Goal: Transaction & Acquisition: Purchase product/service

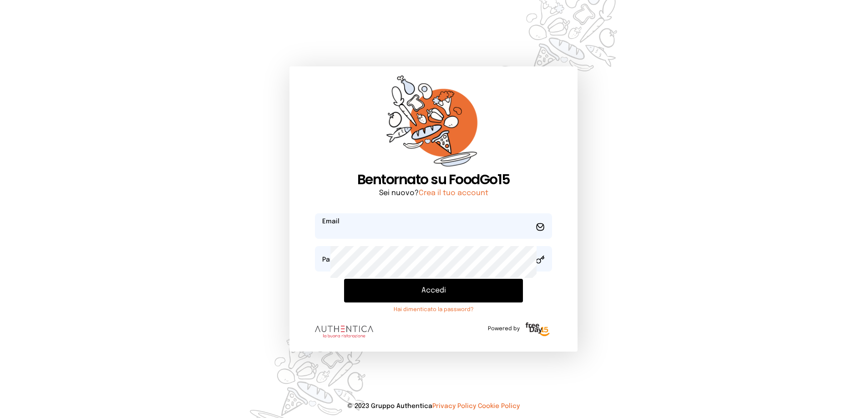
type input "**********"
click at [409, 303] on button "Accedi" at bounding box center [433, 291] width 179 height 24
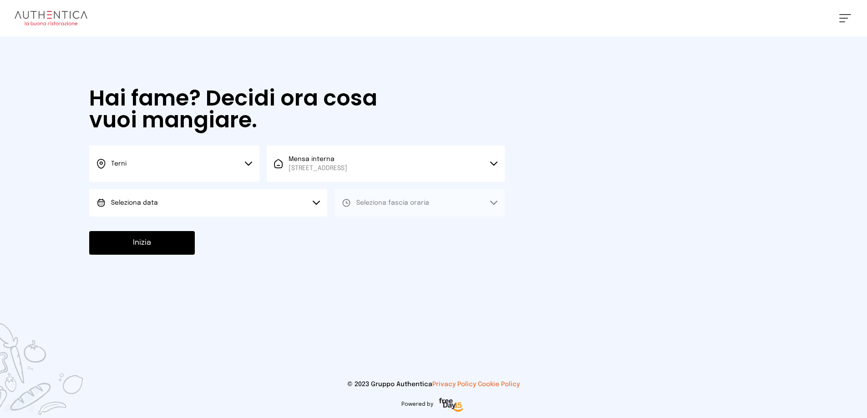
click at [224, 217] on button "Seleziona data" at bounding box center [208, 202] width 238 height 27
click at [156, 233] on span "[DATE], [DATE]" at bounding box center [133, 228] width 45 height 9
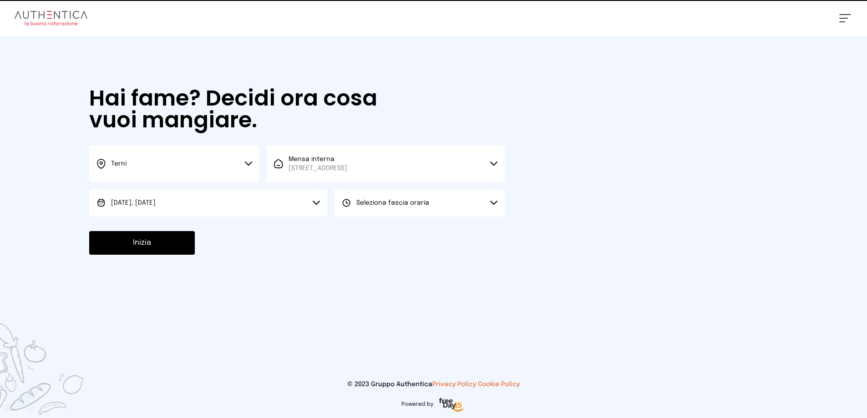
click at [442, 217] on button "Seleziona fascia oraria" at bounding box center [420, 202] width 170 height 27
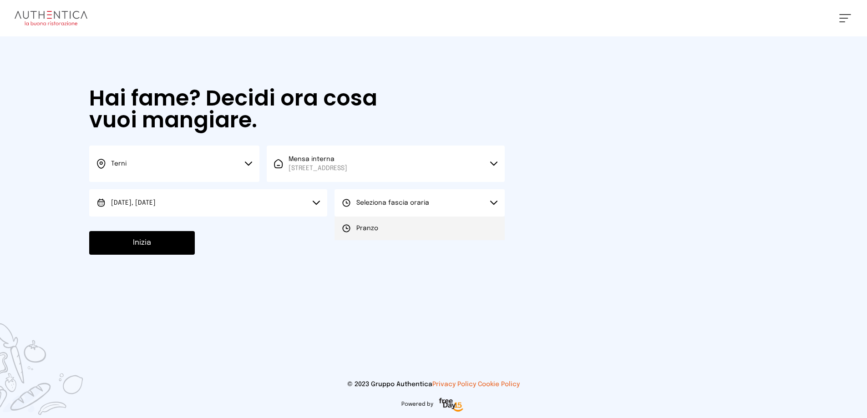
click at [411, 240] on li "Pranzo" at bounding box center [420, 229] width 170 height 24
click at [158, 255] on button "Inizia" at bounding box center [142, 243] width 106 height 24
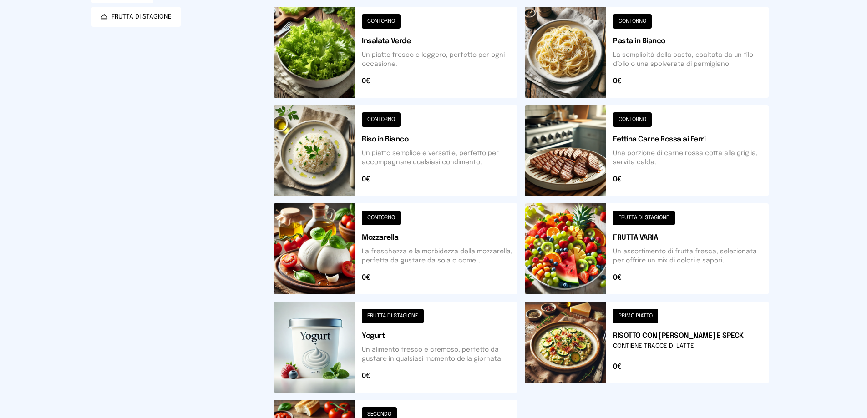
scroll to position [137, 0]
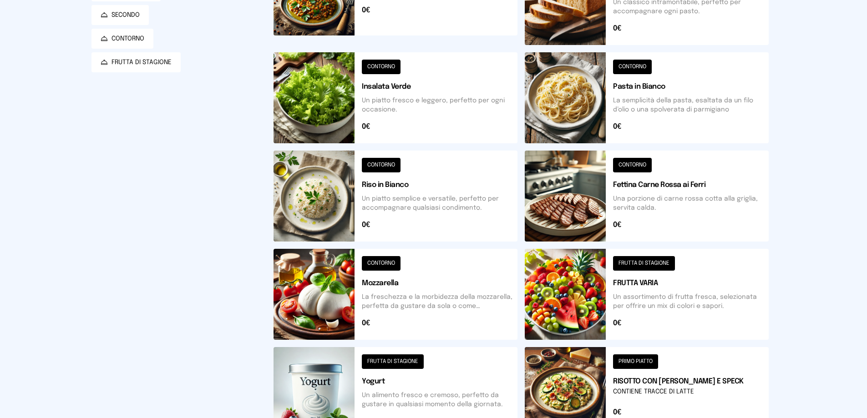
click at [420, 242] on button at bounding box center [396, 196] width 244 height 91
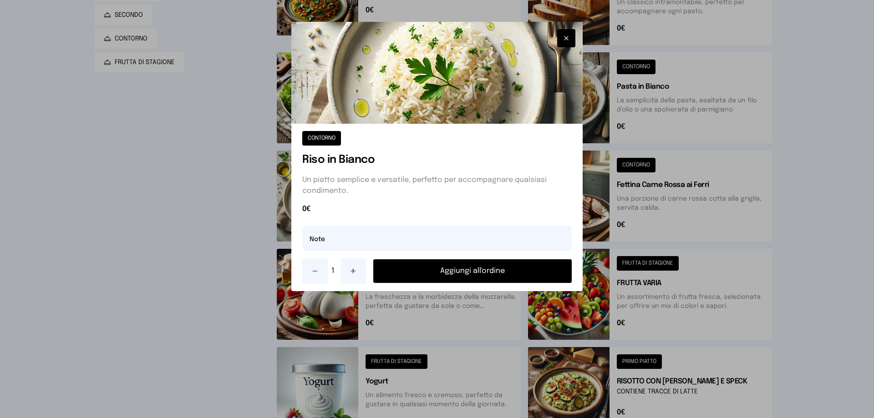
click at [472, 283] on button "Aggiungi all'ordine" at bounding box center [472, 271] width 198 height 24
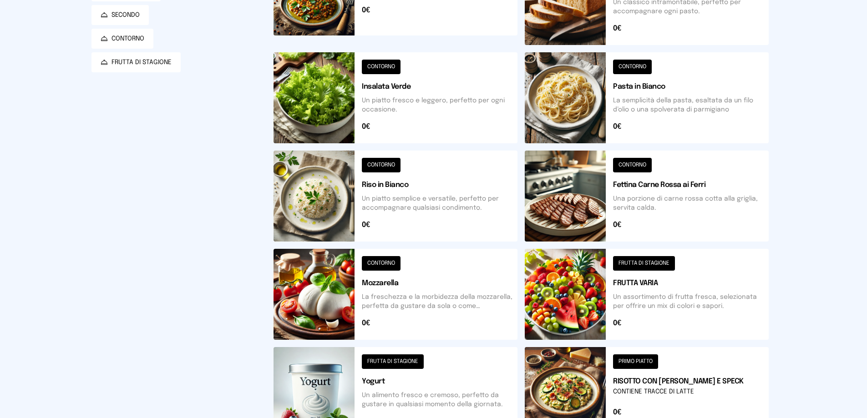
click at [436, 28] on button at bounding box center [396, -1] width 244 height 91
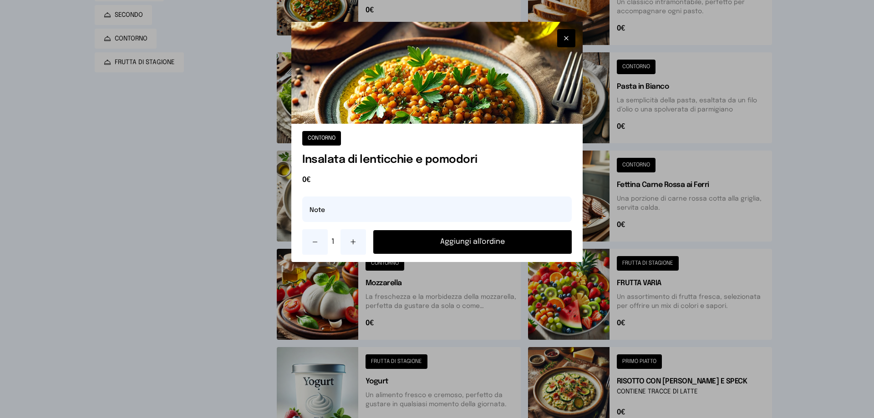
click at [445, 254] on button "Aggiungi all'ordine" at bounding box center [472, 242] width 198 height 24
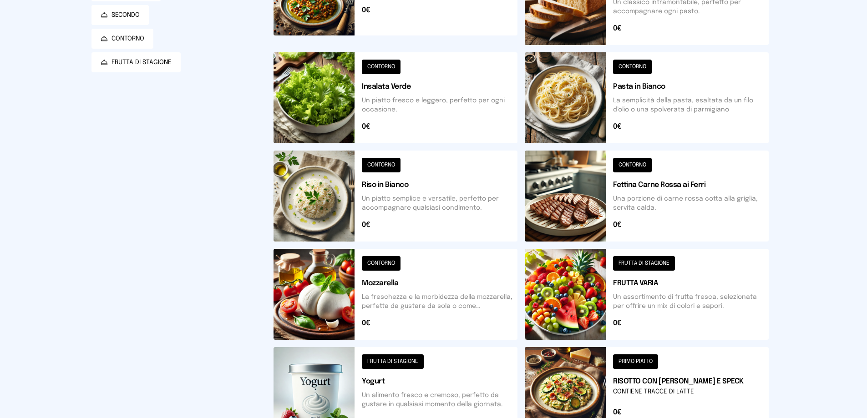
scroll to position [0, 0]
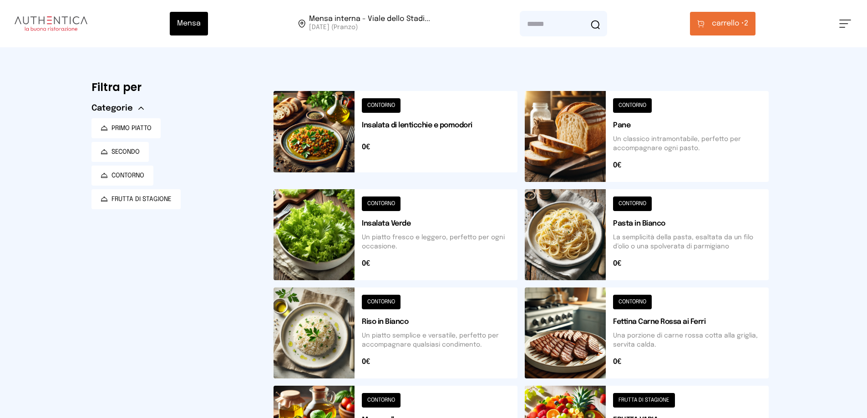
click at [730, 29] on span "carrello •" at bounding box center [728, 23] width 32 height 11
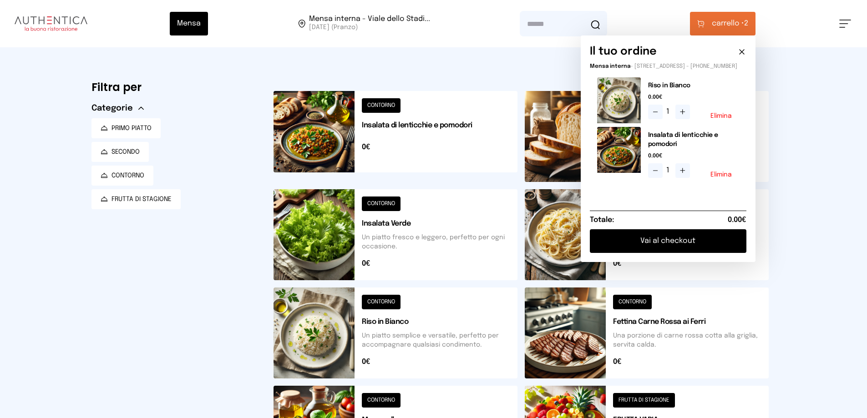
click at [651, 253] on button "Vai al checkout" at bounding box center [668, 241] width 157 height 24
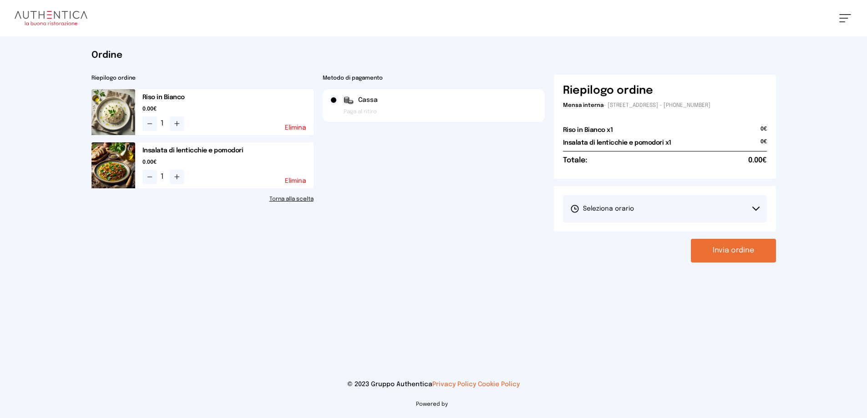
click at [634, 213] on span "Seleziona orario" at bounding box center [602, 208] width 64 height 9
click at [639, 239] on span "1° Turno (13:00 - 15:00)" at bounding box center [604, 234] width 69 height 9
click at [721, 263] on button "Invia ordine" at bounding box center [733, 251] width 85 height 24
